Goal: Information Seeking & Learning: Find specific fact

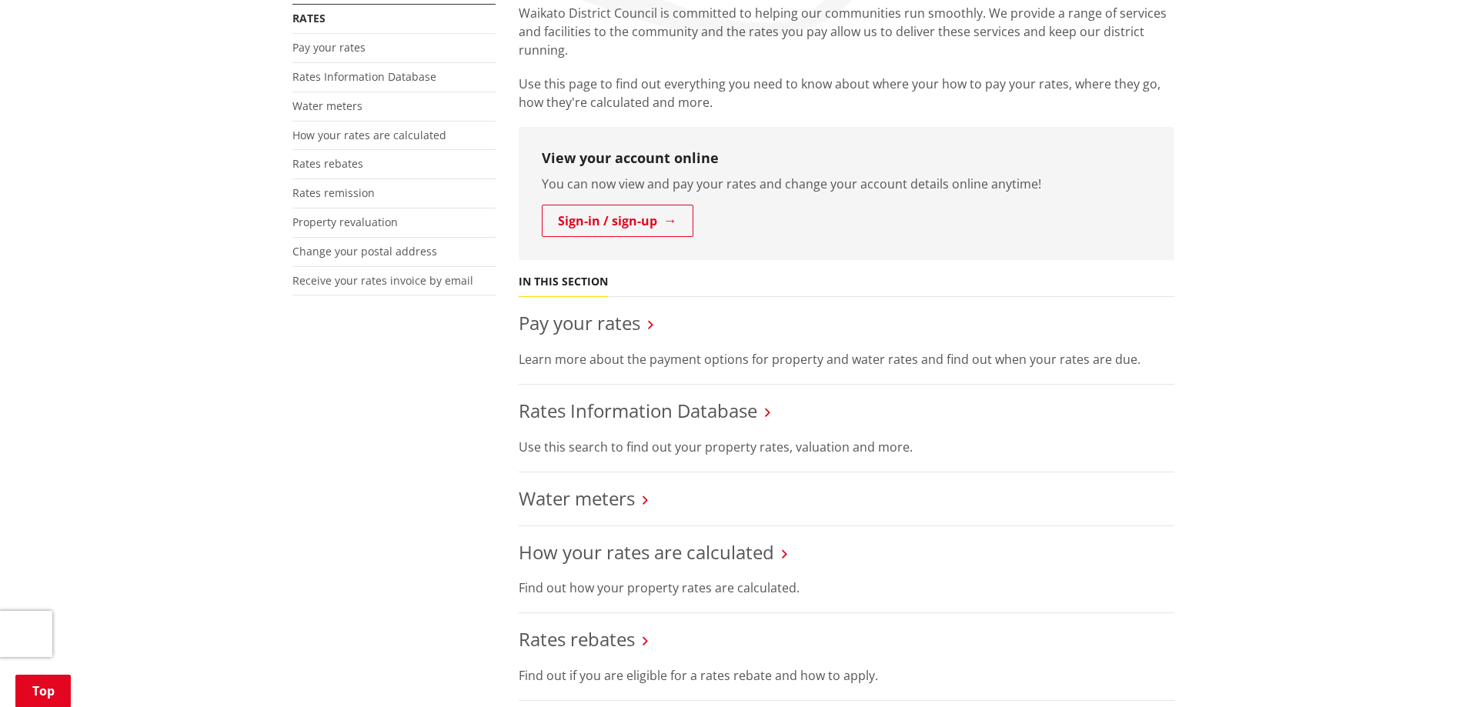
scroll to position [308, 0]
click at [637, 406] on link "Rates Information Database" at bounding box center [638, 409] width 239 height 25
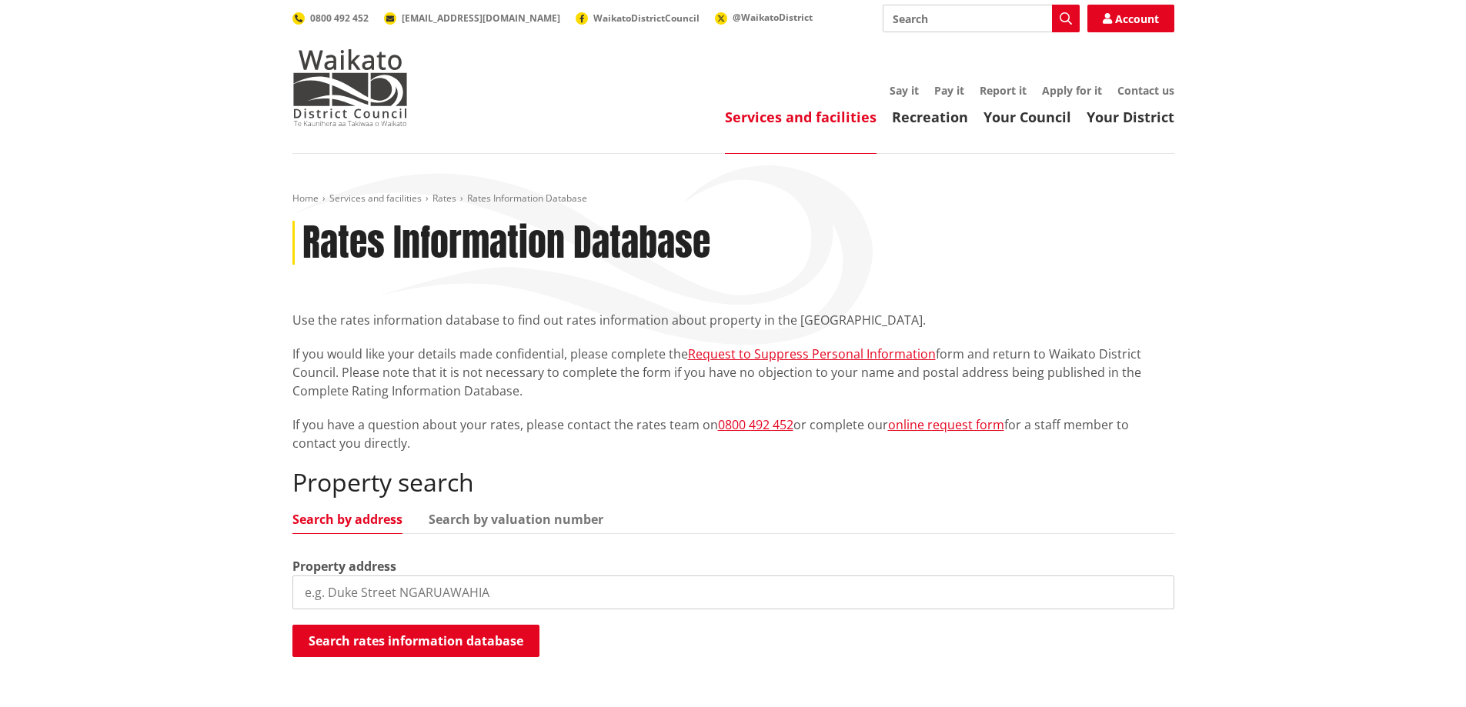
click at [429, 591] on input "search" at bounding box center [734, 593] width 882 height 34
type input "[STREET_ADDRESS][PERSON_NAME]"
click at [414, 642] on button "Search rates information database" at bounding box center [416, 641] width 247 height 32
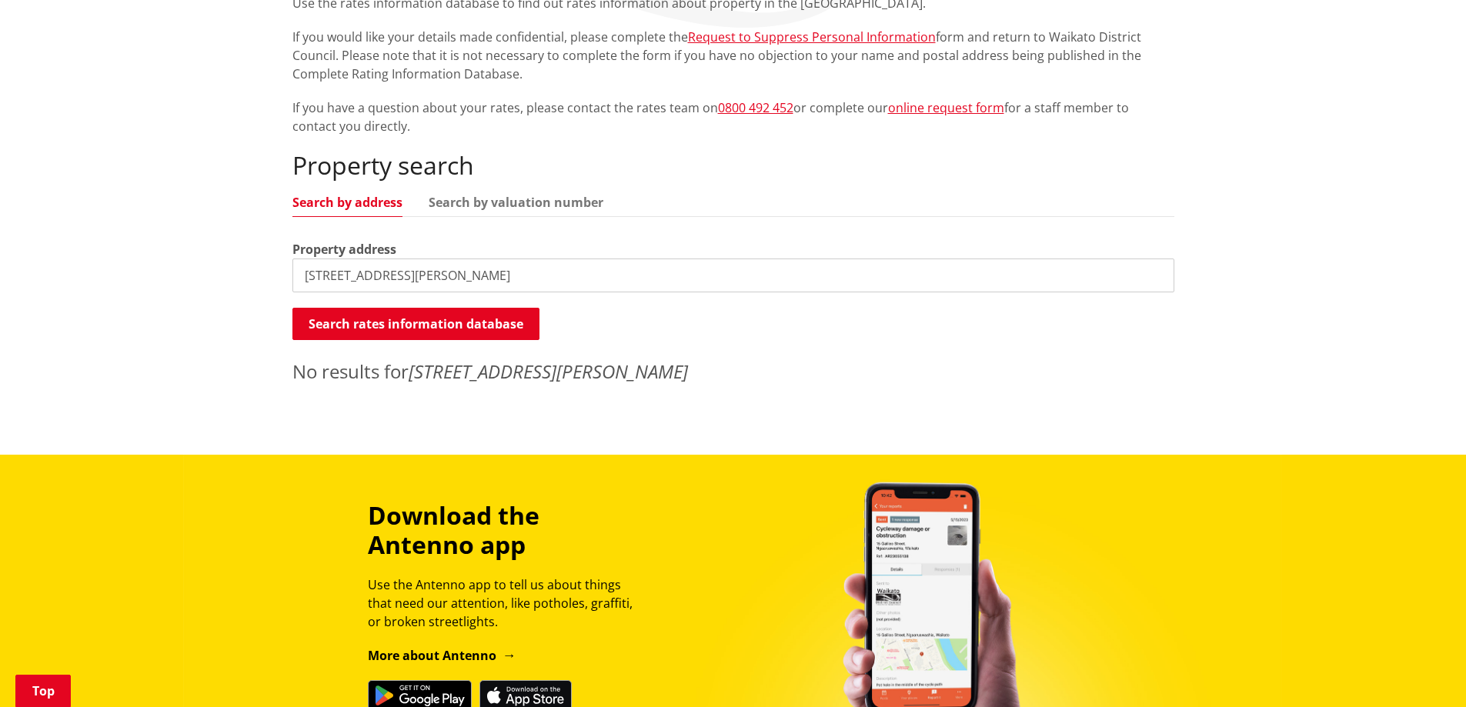
scroll to position [77, 0]
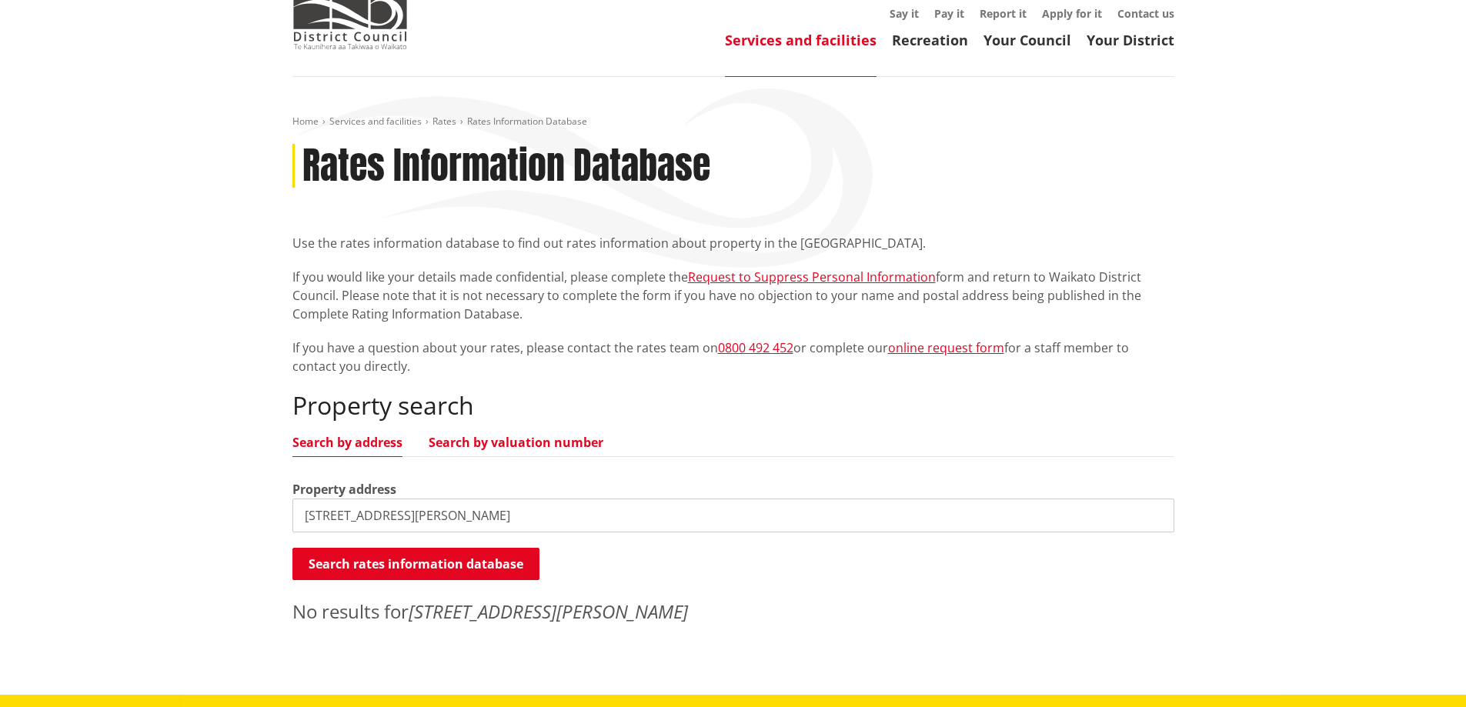
click at [476, 441] on link "Search by valuation number" at bounding box center [516, 442] width 175 height 12
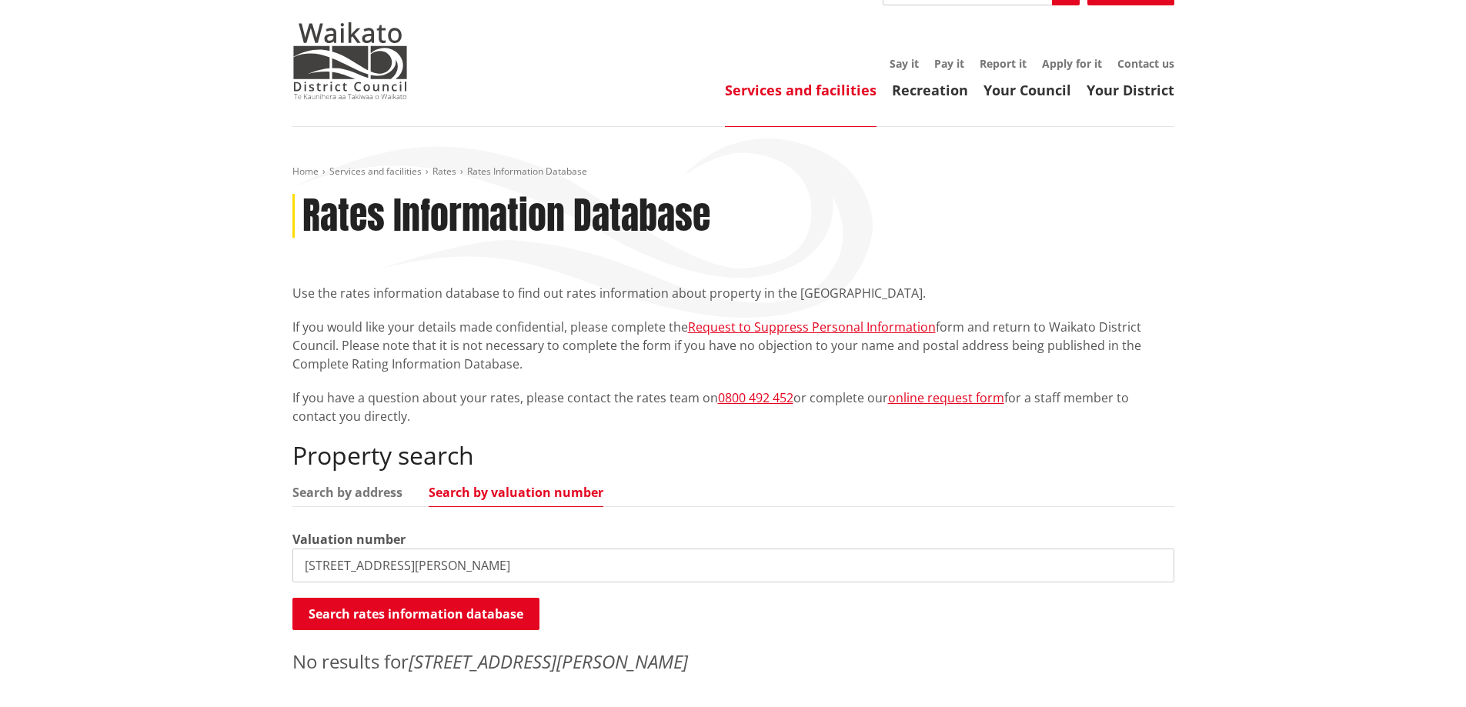
scroll to position [0, 0]
